Goal: Communication & Community: Answer question/provide support

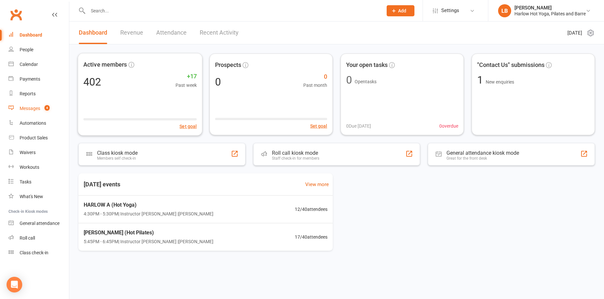
click at [56, 109] on link "Messages 4" at bounding box center [39, 108] width 60 height 15
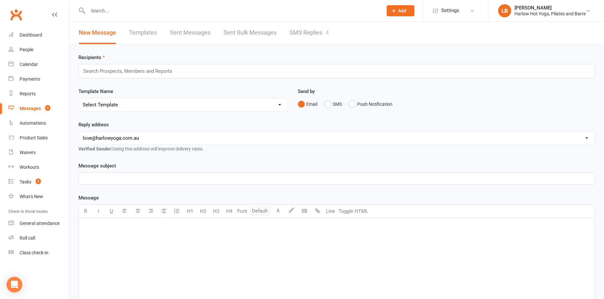
click at [301, 32] on link "SMS Replies 4" at bounding box center [309, 33] width 39 height 23
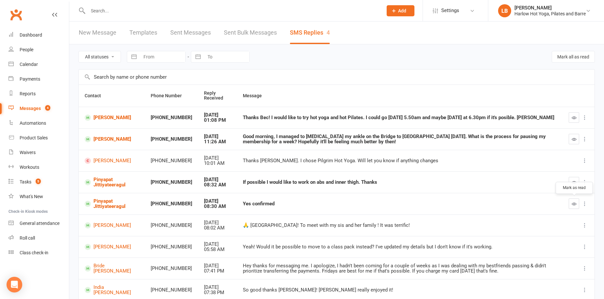
click at [579, 206] on div at bounding box center [579, 204] width 20 height 10
click at [575, 203] on icon "button" at bounding box center [574, 204] width 5 height 5
click at [575, 183] on icon "button" at bounding box center [574, 182] width 5 height 5
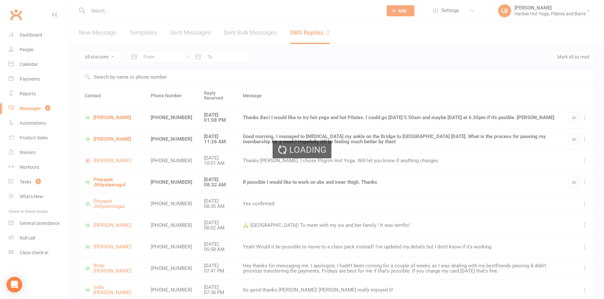
click at [458, 14] on span "Settings" at bounding box center [450, 10] width 18 height 15
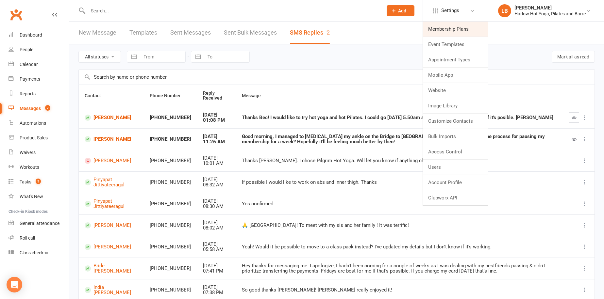
click at [464, 26] on link "Membership Plans" at bounding box center [455, 29] width 65 height 15
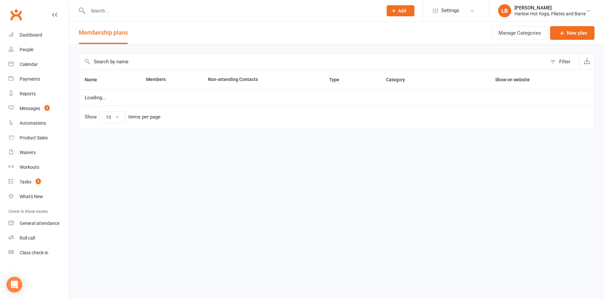
select select "50"
click at [204, 61] on input "text" at bounding box center [313, 62] width 468 height 16
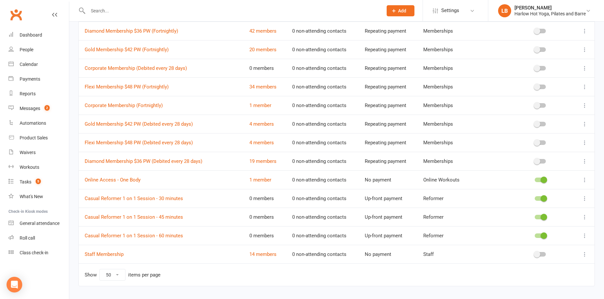
scroll to position [525, 0]
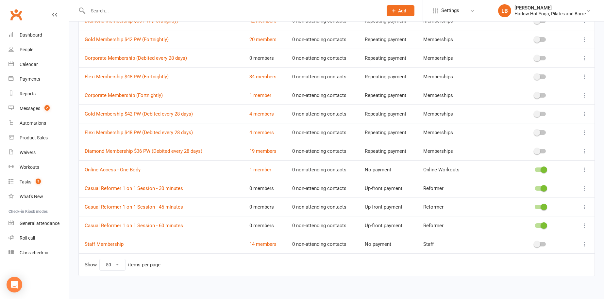
click at [585, 186] on icon at bounding box center [585, 188] width 7 height 7
click at [98, 186] on link "Casual Reformer 1 on 1 Session - 30 minutes" at bounding box center [134, 189] width 98 height 6
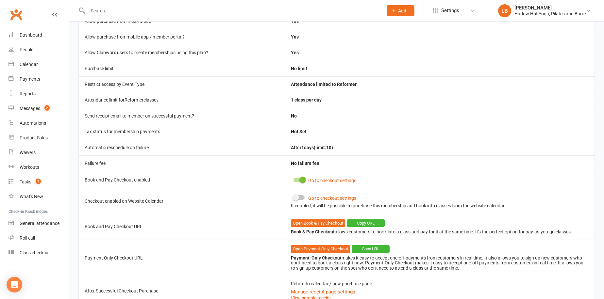
scroll to position [210, 0]
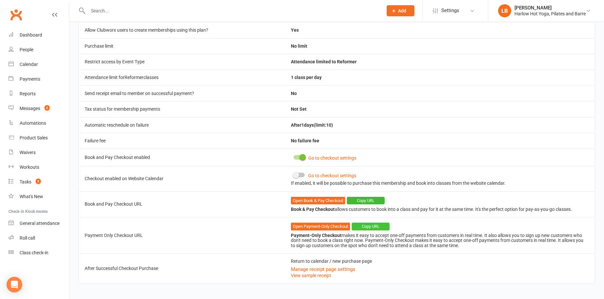
click at [379, 224] on button "Copy URL" at bounding box center [371, 227] width 38 height 8
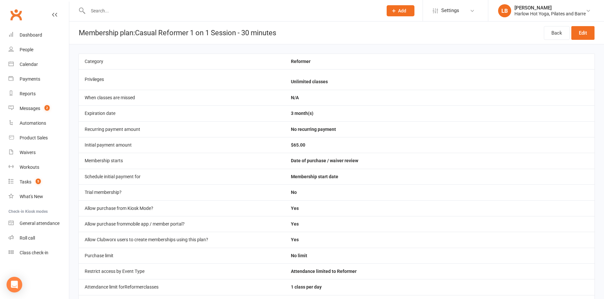
select select "50"
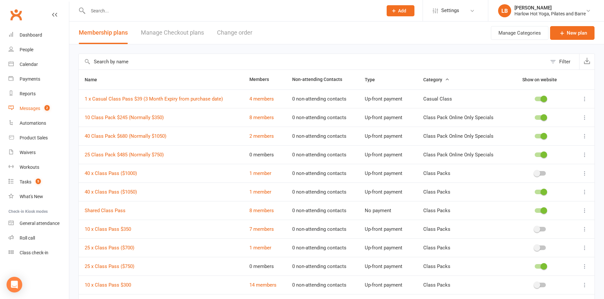
click at [60, 110] on link "Messages 2" at bounding box center [39, 108] width 60 height 15
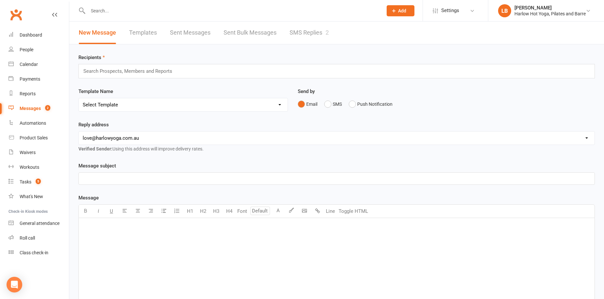
click at [313, 31] on link "SMS Replies 2" at bounding box center [309, 33] width 39 height 23
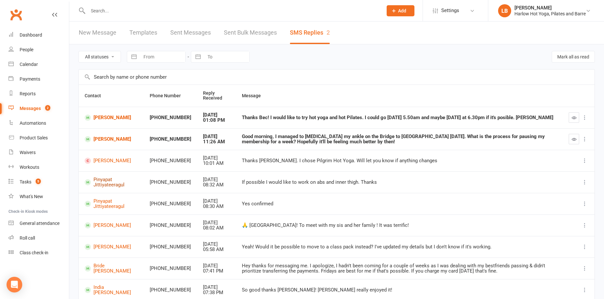
click at [102, 182] on link "Pinyapat Jittiyateeragul" at bounding box center [111, 182] width 53 height 11
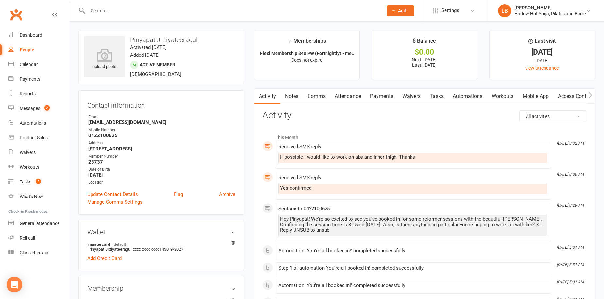
click at [323, 93] on link "Comms" at bounding box center [316, 96] width 27 height 15
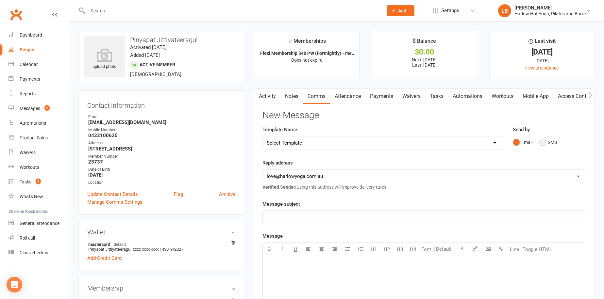
click at [545, 140] on button "SMS" at bounding box center [548, 142] width 18 height 12
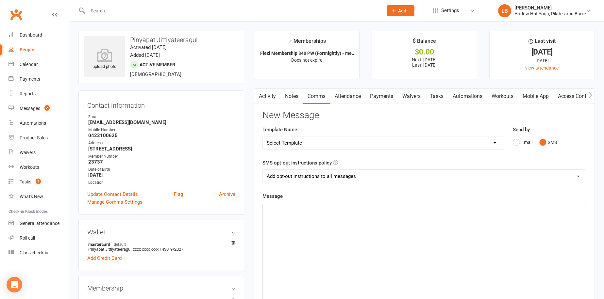
click at [370, 211] on p "﻿" at bounding box center [424, 209] width 315 height 8
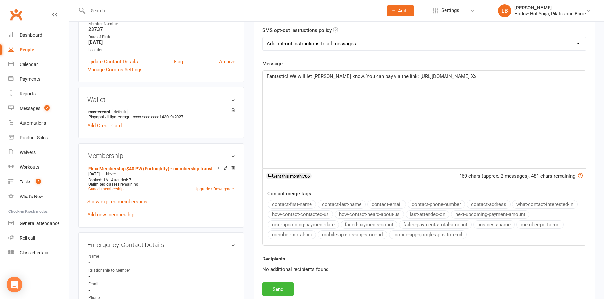
scroll to position [137, 0]
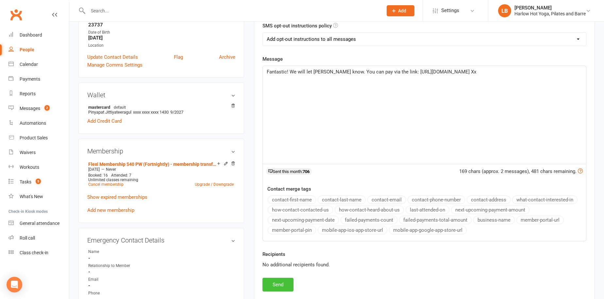
click at [276, 285] on button "Send" at bounding box center [278, 285] width 31 height 14
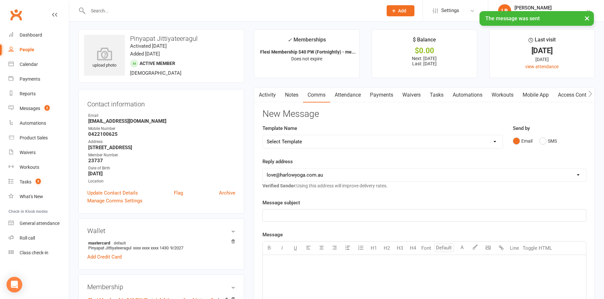
scroll to position [0, 0]
click at [271, 98] on link "Activity" at bounding box center [267, 96] width 26 height 15
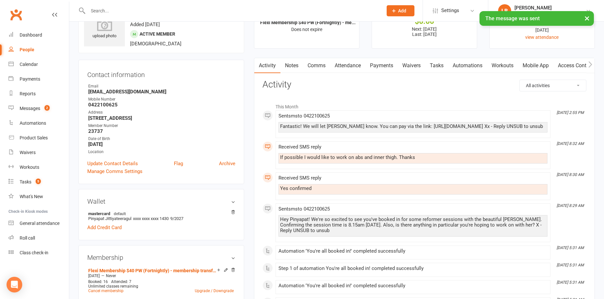
scroll to position [46, 0]
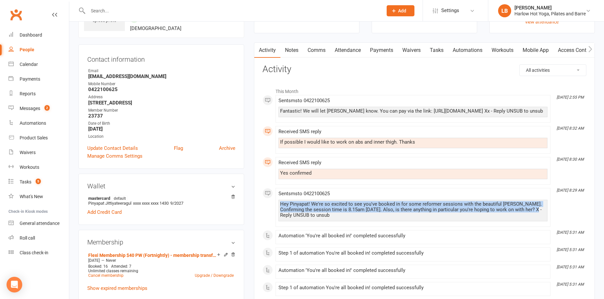
drag, startPoint x: 281, startPoint y: 214, endPoint x: 519, endPoint y: 220, distance: 238.7
click at [519, 218] on div "Hey Pinyapat! We're so excited to see you've booked in for some reformer sessio…" at bounding box center [413, 210] width 266 height 17
copy div "Hey Pinyapat! We're so excited to see you've booked in for some reformer sessio…"
drag, startPoint x: 356, startPoint y: 111, endPoint x: 528, endPoint y: 117, distance: 172.4
click at [528, 114] on div "Fantastic! We will let [PERSON_NAME] know. You can pay via the link: [URL][DOMA…" at bounding box center [413, 112] width 266 height 6
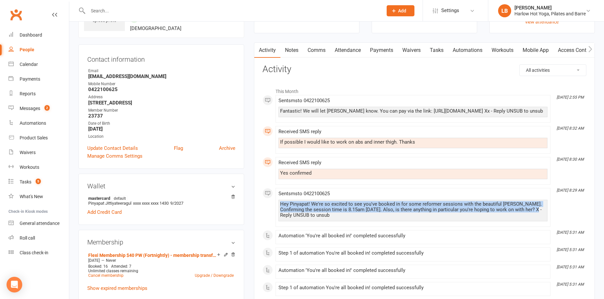
copy div "You can pay via the link: [URL][DOMAIN_NAME]"
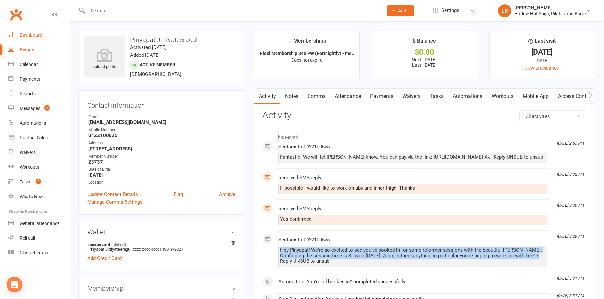
click at [48, 32] on link "Dashboard" at bounding box center [39, 35] width 60 height 15
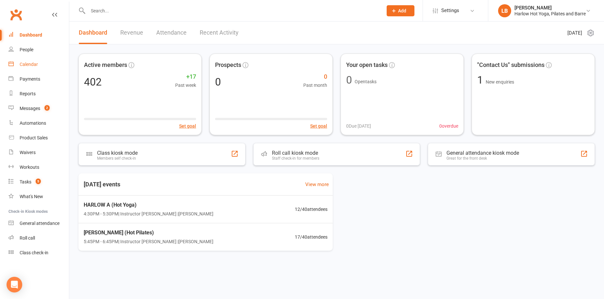
click at [46, 61] on link "Calendar" at bounding box center [39, 64] width 60 height 15
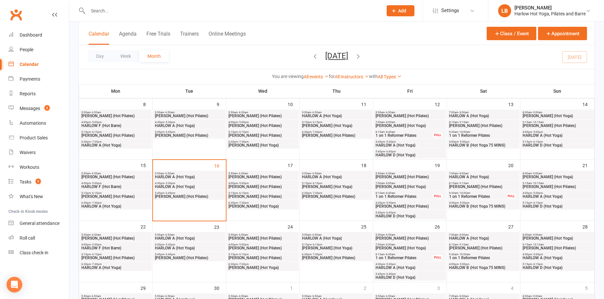
scroll to position [103, 0]
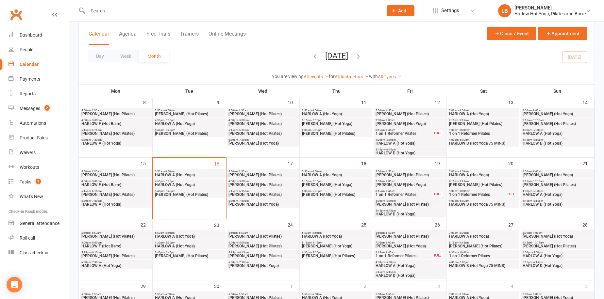
click at [419, 194] on span "1 on 1 Reformer Pilates" at bounding box center [404, 195] width 58 height 4
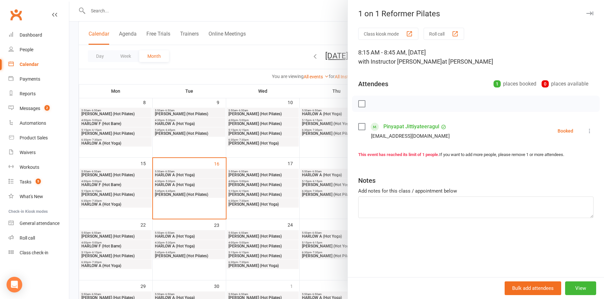
click at [322, 188] on div at bounding box center [336, 149] width 535 height 299
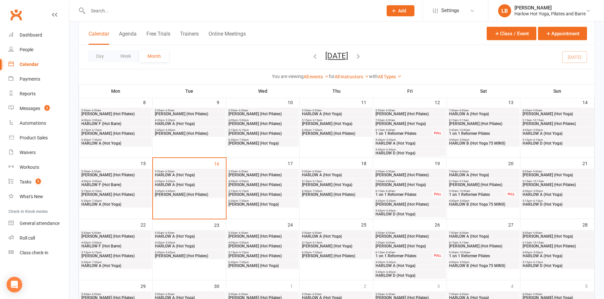
click at [473, 193] on span "1 on 1 Reformer Pilates" at bounding box center [478, 195] width 58 height 4
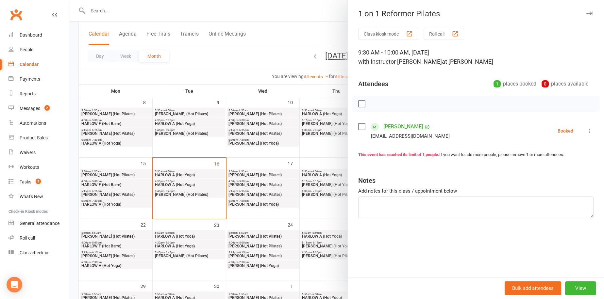
click at [405, 129] on link "[PERSON_NAME]" at bounding box center [403, 127] width 40 height 10
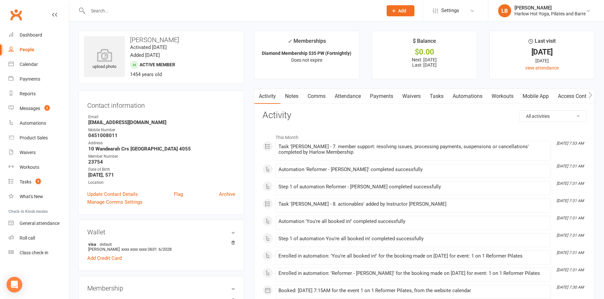
click at [321, 95] on link "Comms" at bounding box center [316, 96] width 27 height 15
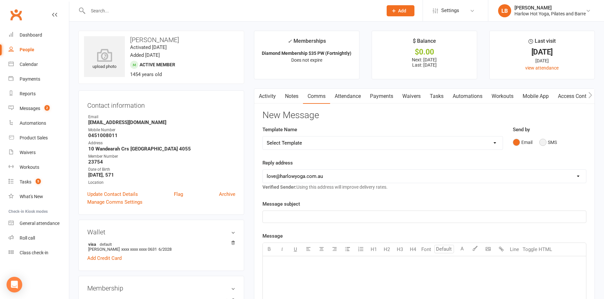
click at [547, 140] on button "SMS" at bounding box center [548, 142] width 18 height 12
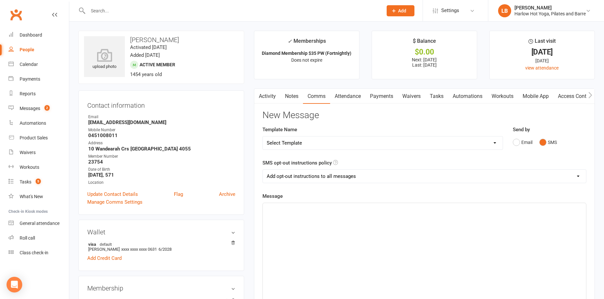
click at [317, 228] on div "﻿" at bounding box center [424, 252] width 323 height 98
click at [322, 176] on select "Add opt-out instructions to all messages Add opt-out instructions for messages …" at bounding box center [424, 176] width 323 height 13
select select "2"
click at [263, 170] on select "Add opt-out instructions to all messages Add opt-out instructions for messages …" at bounding box center [424, 176] width 323 height 13
click at [322, 228] on div "﻿" at bounding box center [424, 252] width 323 height 98
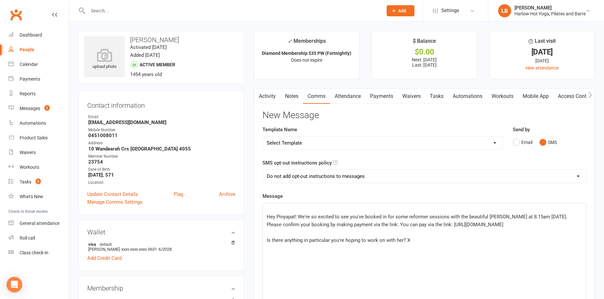
click at [268, 216] on span "Hey Pinyapat! We're so excited to see you've booked in for some reformer sessio…" at bounding box center [418, 221] width 302 height 14
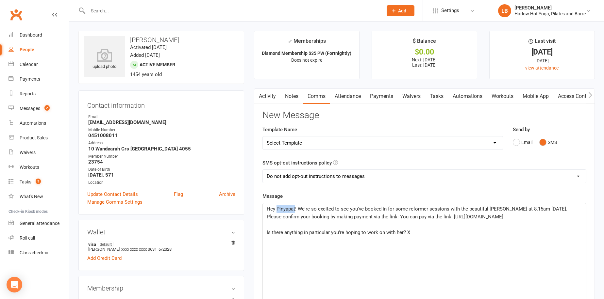
drag, startPoint x: 295, startPoint y: 208, endPoint x: 276, endPoint y: 209, distance: 19.0
click at [276, 209] on span "Hey Pinyapat! We're so excited to see you've booked in for some reformer sessio…" at bounding box center [418, 213] width 302 height 14
click at [306, 220] on span "Hey [PERSON_NAME]! We're so excited to see you've booked in for some reformer s…" at bounding box center [419, 213] width 304 height 14
drag, startPoint x: 393, startPoint y: 209, endPoint x: 383, endPoint y: 210, distance: 10.5
click at [383, 210] on span "Hey [PERSON_NAME]! We're so excited to see you've booked in for some reformer s…" at bounding box center [419, 213] width 304 height 14
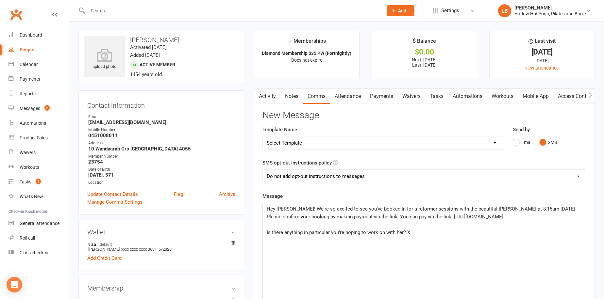
click at [488, 209] on span "Hey [PERSON_NAME]! We're so excited to see you've booked in for a reformer sess…" at bounding box center [422, 213] width 311 height 14
click at [498, 209] on span "Hey [PERSON_NAME]! We're so excited to see you've booked in for a reformer sess…" at bounding box center [422, 213] width 311 height 14
drag, startPoint x: 526, startPoint y: 209, endPoint x: 516, endPoint y: 208, distance: 10.8
click at [516, 208] on span "Hey [PERSON_NAME]! We're so excited to see you've booked in for a reformer sess…" at bounding box center [422, 213] width 311 height 14
click at [463, 237] on p "Is there anything in particular you're hoping to work on with her? X" at bounding box center [424, 233] width 315 height 8
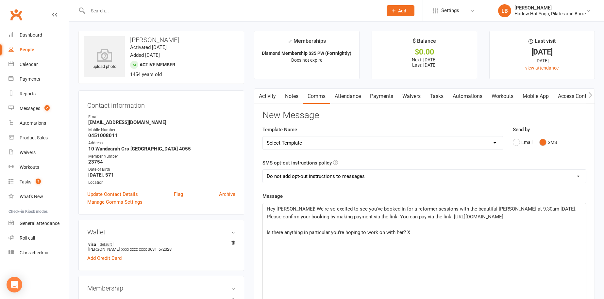
click at [445, 229] on p "﻿" at bounding box center [424, 225] width 315 height 8
click at [443, 229] on p "Is there anything in particular you're hoping to work on with her? X" at bounding box center [424, 225] width 315 height 8
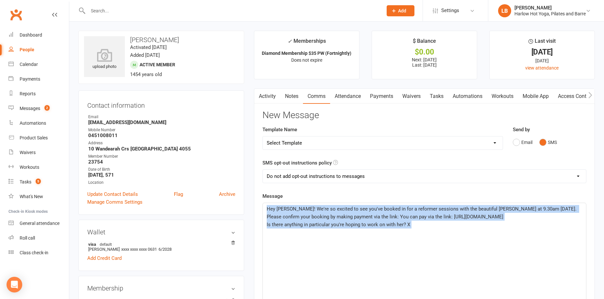
copy div "Hey [PERSON_NAME]! We're so excited to see you've booked in for a reformer sess…"
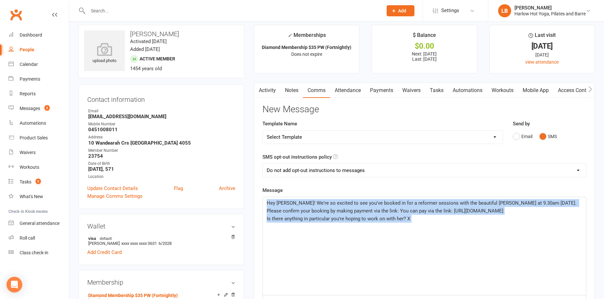
scroll to position [10, 0]
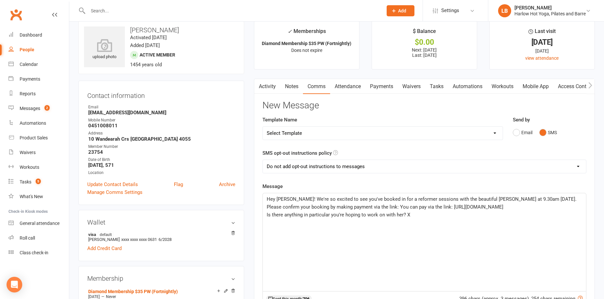
click at [384, 206] on span "Hey [PERSON_NAME]! We're so excited to see you've booked in for a reformer sess…" at bounding box center [422, 203] width 311 height 14
drag, startPoint x: 355, startPoint y: 206, endPoint x: 408, endPoint y: 207, distance: 53.0
click at [408, 207] on span "Hey [PERSON_NAME]! We're so excited to see you've booked in for a reformer sess…" at bounding box center [422, 203] width 311 height 14
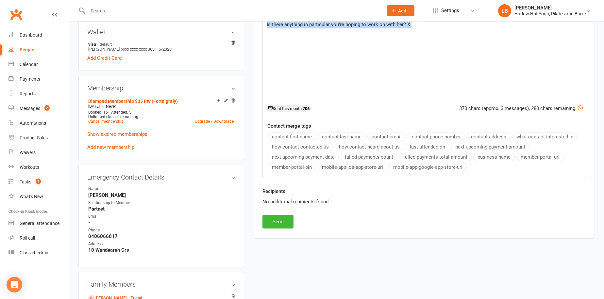
scroll to position [203, 0]
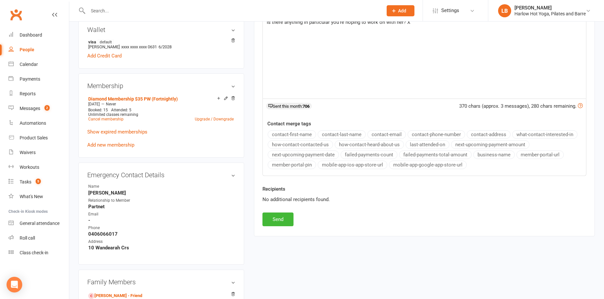
click at [313, 233] on div "Activity Notes Comms Attendance Payments Waivers Tasks Automations Workouts Mob…" at bounding box center [424, 61] width 341 height 350
click at [277, 213] on button "Send" at bounding box center [278, 220] width 31 height 14
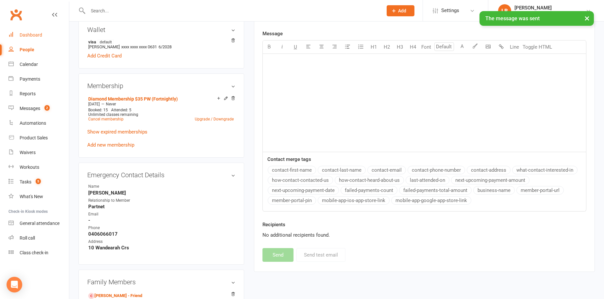
click at [33, 37] on div "Dashboard" at bounding box center [31, 34] width 23 height 5
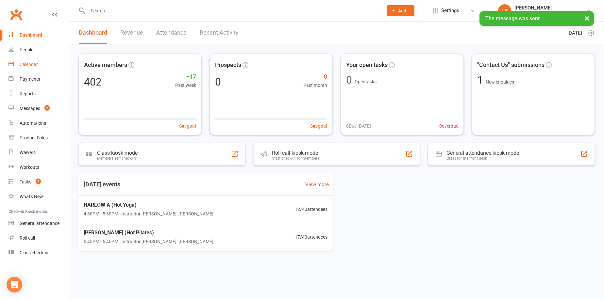
click at [38, 63] on div "Calendar" at bounding box center [29, 64] width 18 height 5
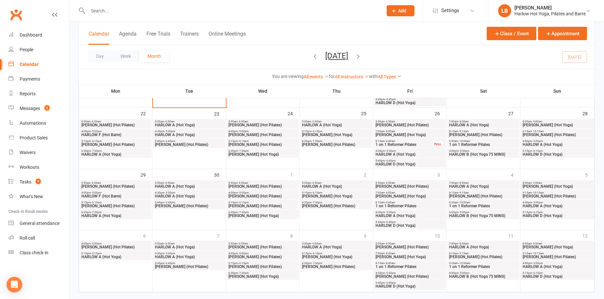
scroll to position [226, 0]
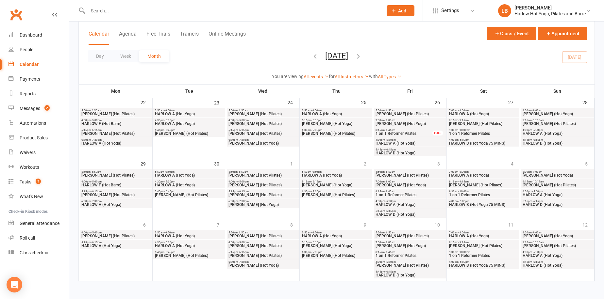
click at [436, 132] on div "FULL" at bounding box center [438, 133] width 10 height 5
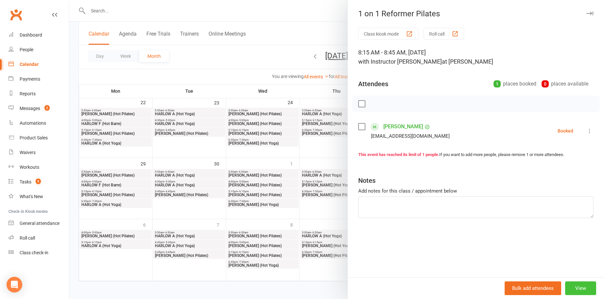
click at [570, 285] on button "View" at bounding box center [580, 289] width 31 height 14
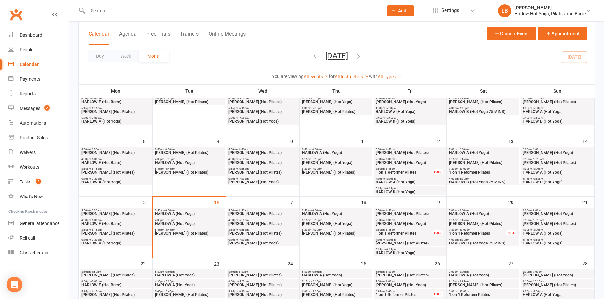
scroll to position [226, 0]
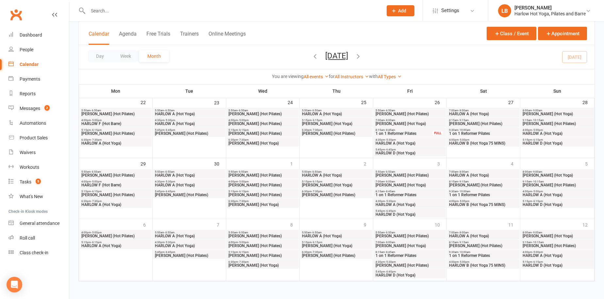
click at [362, 54] on icon "button" at bounding box center [358, 56] width 7 height 7
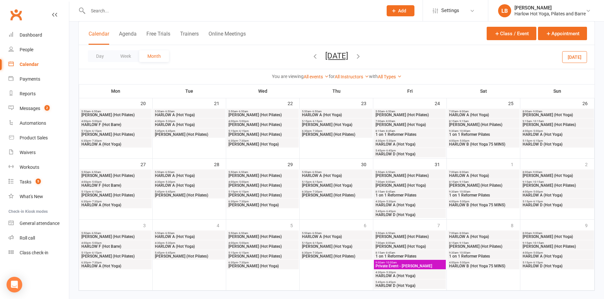
scroll to position [0, 0]
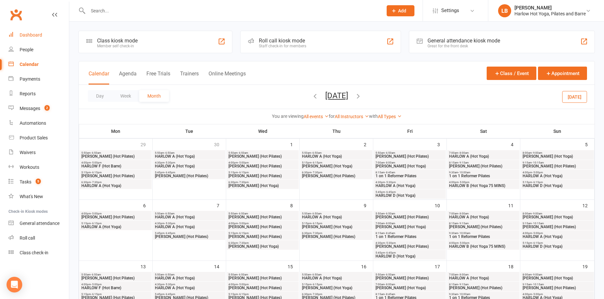
click at [47, 34] on link "Dashboard" at bounding box center [39, 35] width 60 height 15
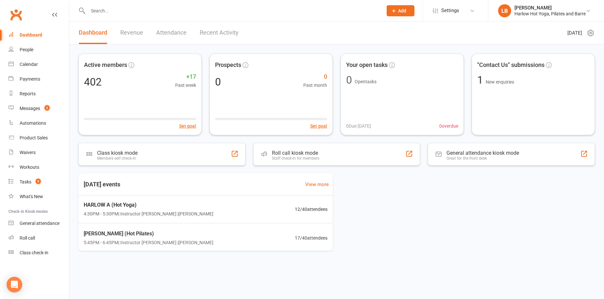
click at [126, 32] on link "Revenue" at bounding box center [131, 33] width 23 height 23
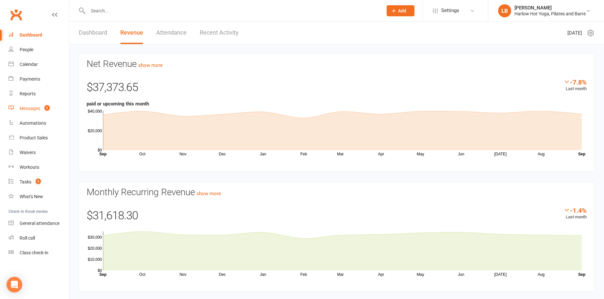
click at [50, 111] on link "Messages 2" at bounding box center [39, 108] width 60 height 15
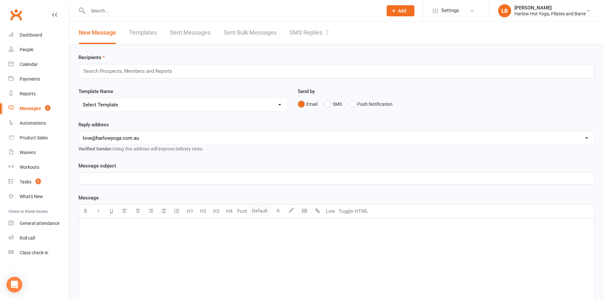
click at [306, 33] on link "SMS Replies 2" at bounding box center [309, 33] width 39 height 23
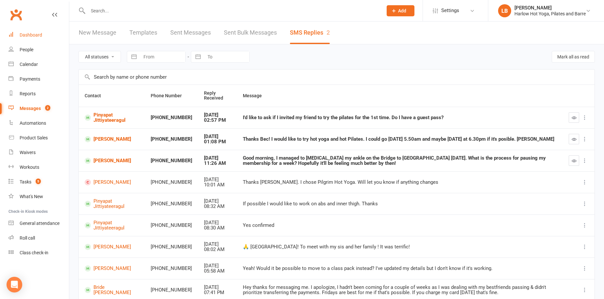
click at [44, 41] on link "Dashboard" at bounding box center [39, 35] width 60 height 15
